Goal: Task Accomplishment & Management: Manage account settings

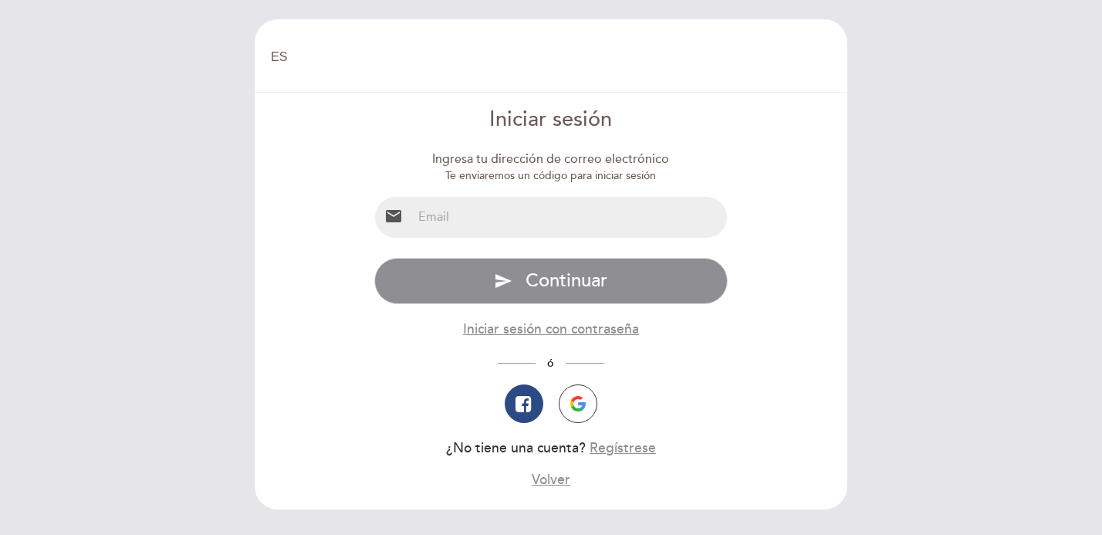
select select "es"
click at [522, 215] on input "email" at bounding box center [570, 217] width 316 height 41
type input "[EMAIL_ADDRESS][DOMAIN_NAME]"
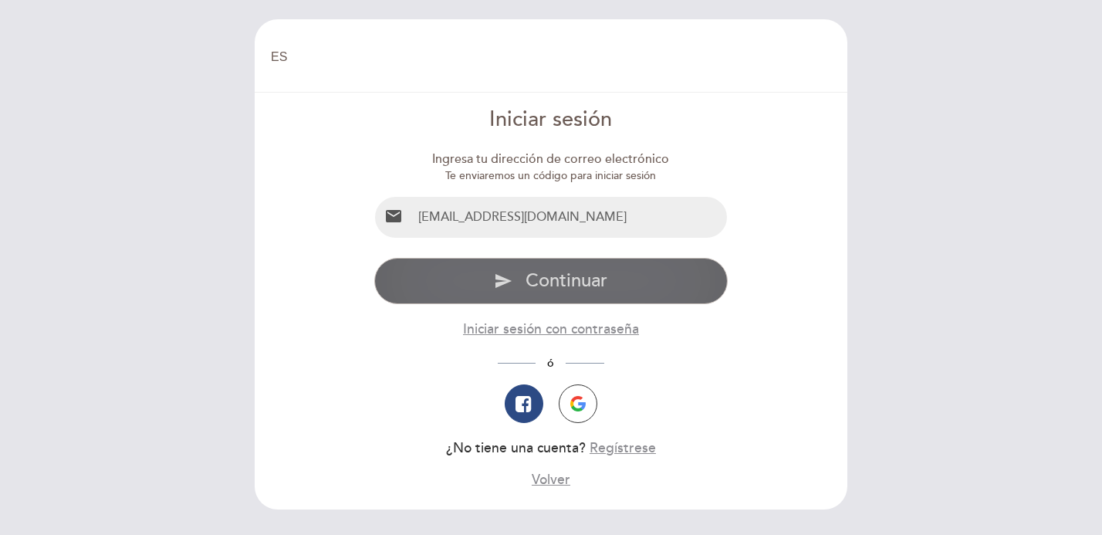
click at [567, 287] on span "Continuar" at bounding box center [567, 280] width 82 height 22
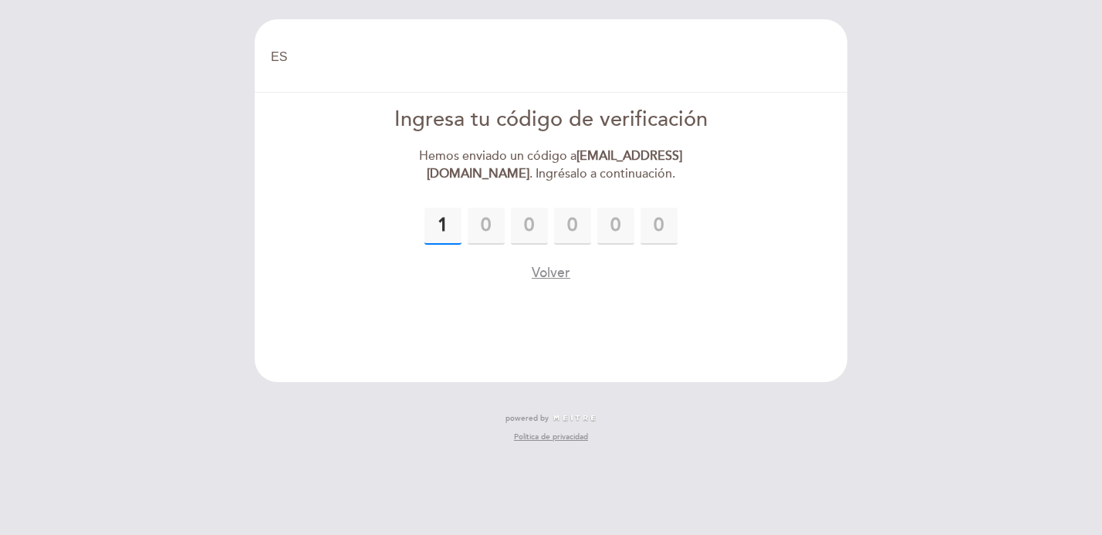
type input "1"
type input "0"
type input "5"
type input "3"
type input "9"
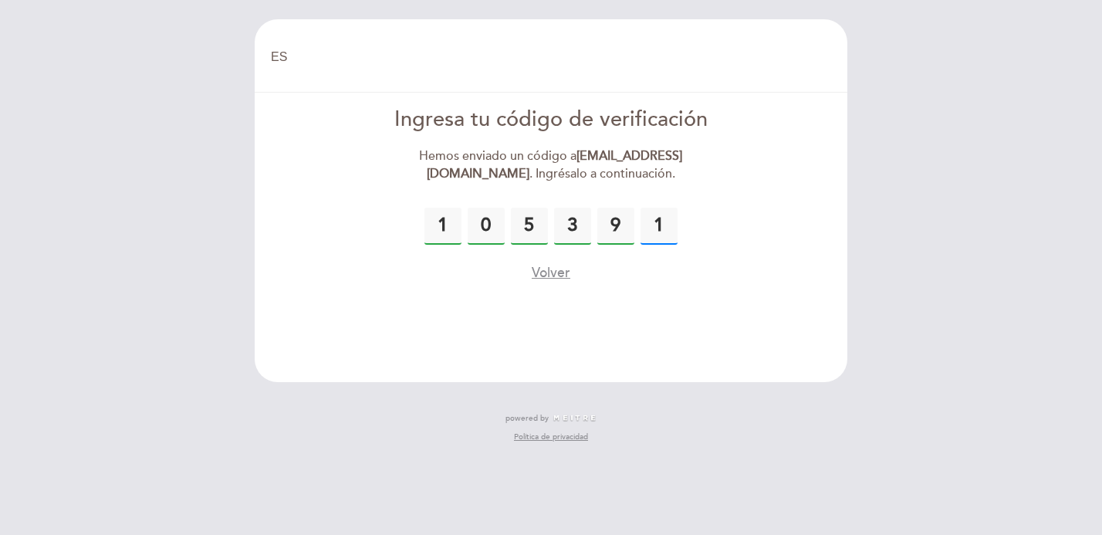
type input "1"
